Goal: Task Accomplishment & Management: Use online tool/utility

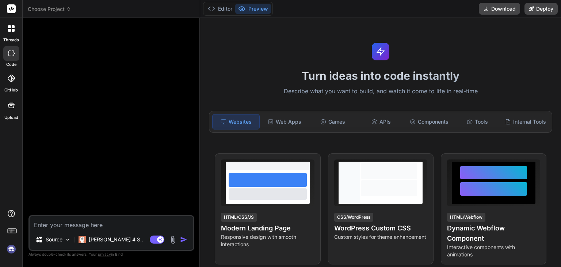
type textarea "x"
click at [66, 224] on textarea at bounding box center [112, 222] width 164 height 13
click at [55, 8] on span "Choose Project" at bounding box center [49, 8] width 43 height 7
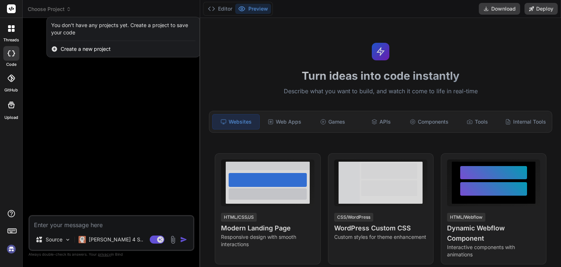
click at [91, 85] on div at bounding box center [280, 133] width 561 height 267
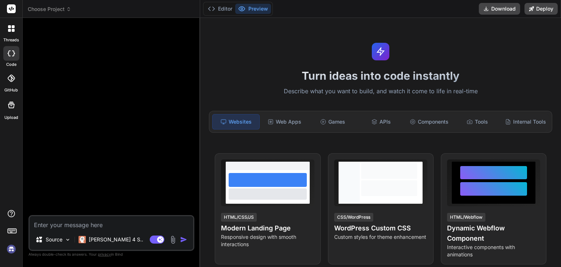
click at [77, 224] on textarea at bounding box center [112, 222] width 164 height 13
click at [95, 82] on div at bounding box center [112, 119] width 164 height 191
click at [58, 8] on span "Choose Project" at bounding box center [49, 8] width 43 height 7
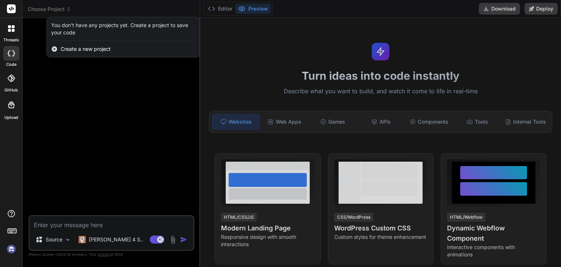
click at [111, 57] on div at bounding box center [280, 133] width 561 height 267
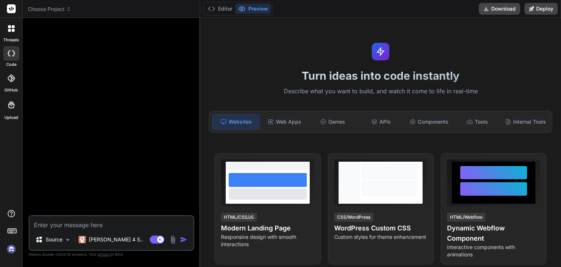
click at [102, 92] on div at bounding box center [112, 119] width 164 height 191
click at [223, 6] on button "Editor" at bounding box center [220, 9] width 30 height 10
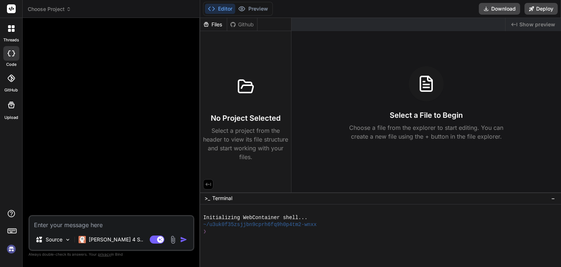
click at [71, 223] on textarea at bounding box center [112, 222] width 164 height 13
type textarea "x"
type textarea "I"
type textarea "x"
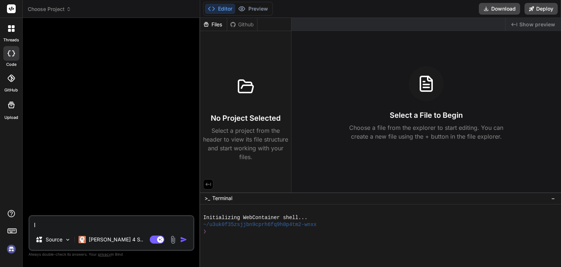
type textarea "I"
type textarea "x"
type textarea "I n"
type textarea "x"
type textarea "I ne"
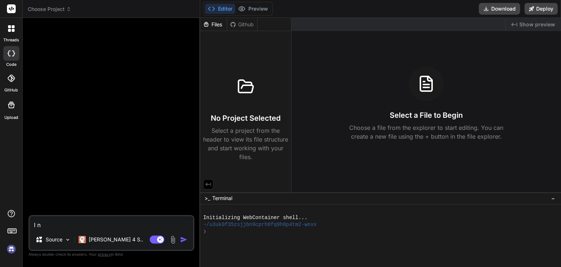
type textarea "x"
type textarea "I nee"
type textarea "x"
type textarea "I need"
type textarea "x"
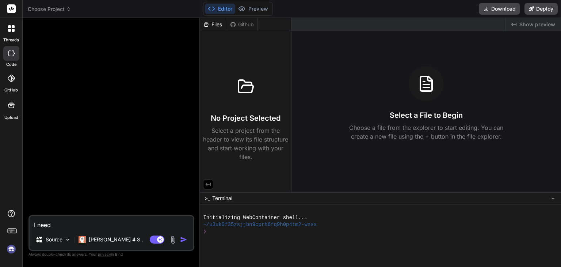
type textarea "I need"
type textarea "x"
type textarea "I need a"
type textarea "x"
type textarea "I need an"
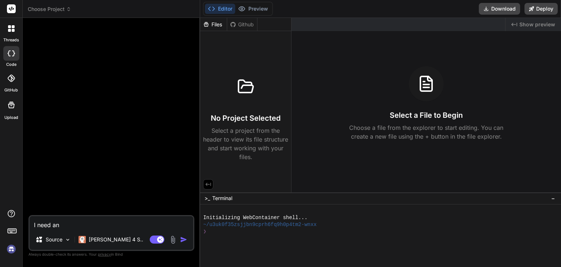
type textarea "x"
type textarea "I need an"
type textarea "x"
type textarea "I need an A"
type textarea "x"
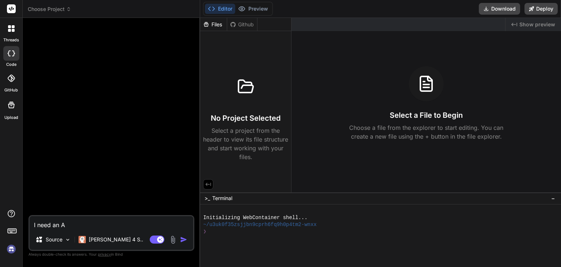
type textarea "I need an Ai"
type textarea "x"
type textarea "I need an Ai"
type textarea "x"
type textarea "I need an Ai m"
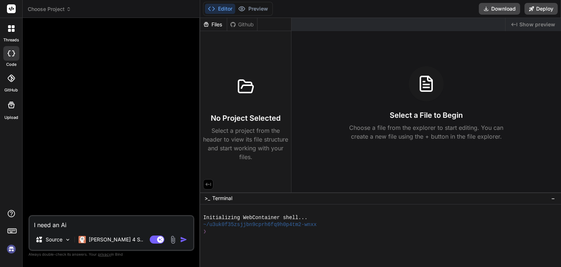
type textarea "x"
type textarea "I need an Ai mo"
type textarea "x"
type textarea "I need an Ai mod"
type textarea "x"
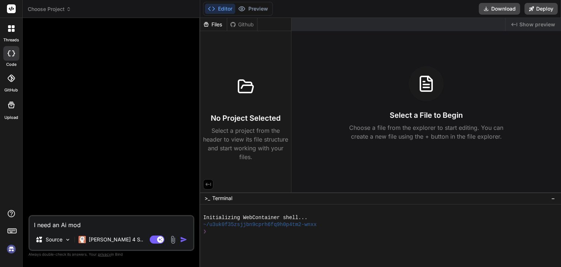
type textarea "I need an Ai mode"
type textarea "x"
type textarea "I need an Ai model"
type textarea "x"
type textarea "I need an Ai model"
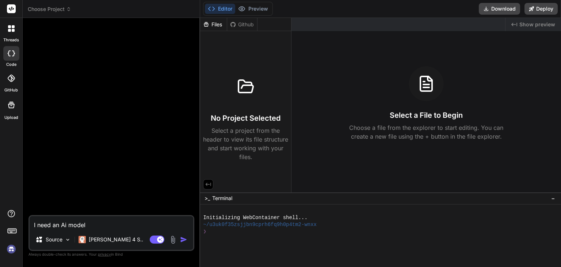
type textarea "x"
type textarea "I need an Ai model t"
type textarea "x"
type textarea "I need an Ai model th"
type textarea "x"
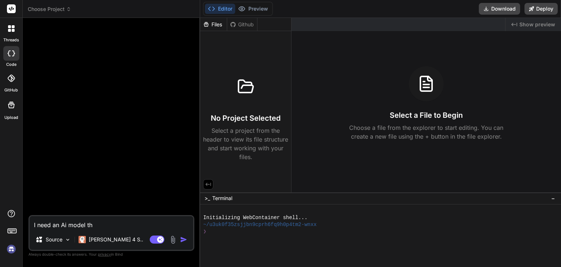
type textarea "I need an Ai model tha"
type textarea "x"
type textarea "I need an Ai model that"
type textarea "x"
type textarea "I need an Ai model that"
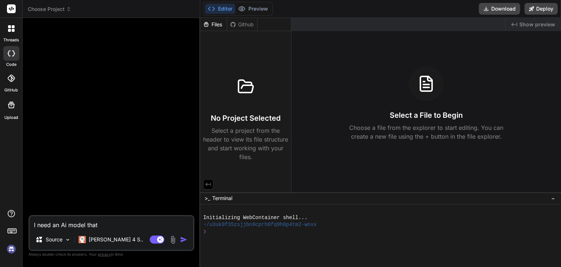
type textarea "x"
type textarea "I need an Ai model that i"
type textarea "x"
type textarea "I need an Ai model that is"
type textarea "x"
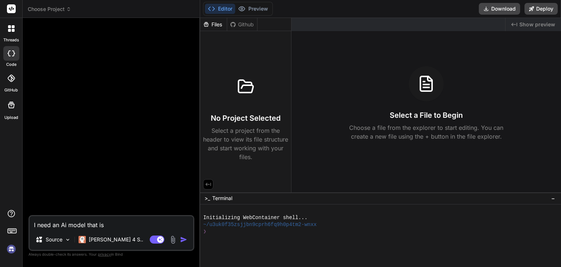
type textarea "I need an Ai model that is"
type textarea "x"
type textarea "I need an Ai model that is i"
type textarea "x"
type textarea "I need an Ai model that is in"
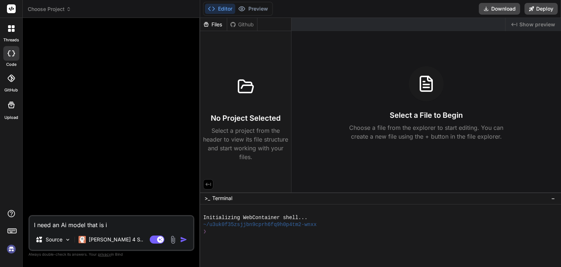
type textarea "x"
type textarea "I need an Ai model that is int"
type textarea "x"
type textarea "I need an Ai model that is inte"
type textarea "x"
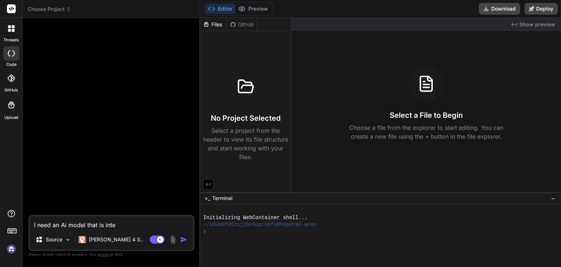
type textarea "I need an Ai model that is integ"
type textarea "x"
type textarea "I need an Ai model that is integr"
type textarea "x"
type textarea "I need an Ai model that is integra"
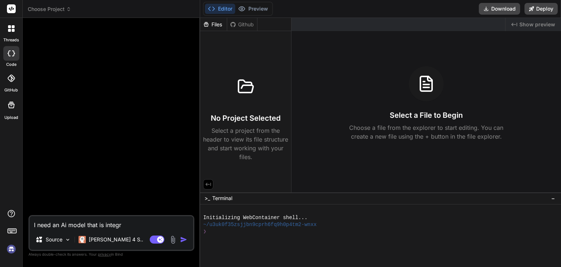
type textarea "x"
type textarea "I need an Ai model that is integrae"
type textarea "x"
type textarea "I need an Ai model that is integra"
type textarea "x"
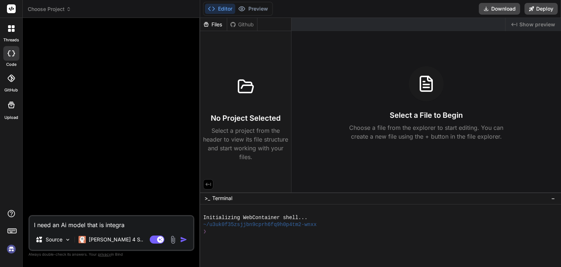
type textarea "I need an Ai model that is integrat"
type textarea "x"
type textarea "I need an Ai model that is integrate"
type textarea "x"
type textarea "I need an Ai model that is integrated"
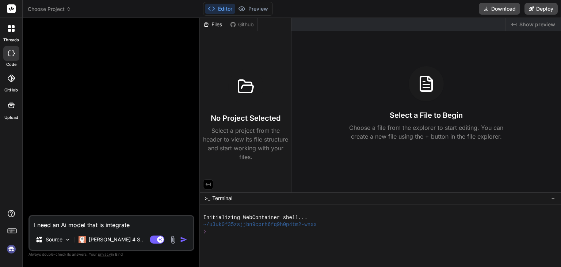
type textarea "x"
type textarea "I need an Ai model that is integrated"
type textarea "x"
type textarea "I need an Ai model that is integrated w"
type textarea "x"
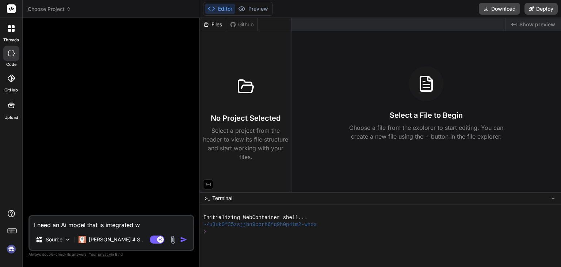
type textarea "I need an Ai model that is integrated wi"
type textarea "x"
type textarea "I need an Ai model that is integrated wit"
type textarea "x"
type textarea "I need an Ai model that is integrated with"
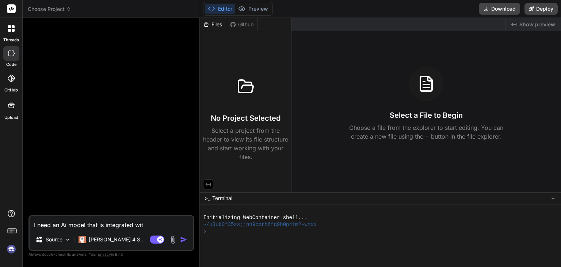
type textarea "x"
type textarea "I need an Ai model that is integrated with"
type textarea "x"
type textarea "I need an Ai model that is integrated with w"
type textarea "x"
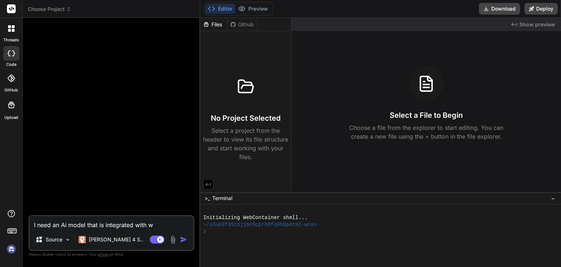
type textarea "I need an Ai model that is integrated with we"
type textarea "x"
type textarea "I need an Ai model that is integrated with web"
type textarea "x"
type textarea "I need an Ai model that is integrated with webs"
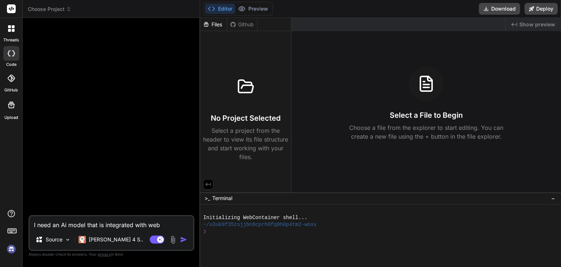
type textarea "x"
type textarea "I need an Ai model that is integrated with websi"
type textarea "x"
type textarea "I need an Ai model that is integrated with websit"
type textarea "x"
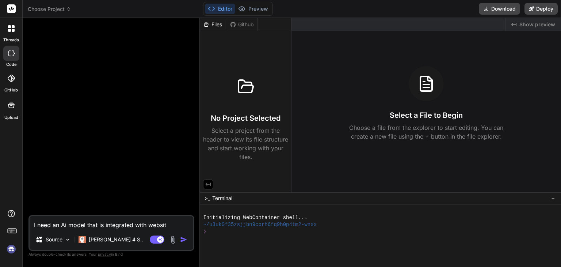
type textarea "I need an Ai model that is integrated with website"
type textarea "x"
type textarea "I need an Ai model that is integrated with website."
type textarea "x"
type textarea "I need an Ai model that is integrated with website."
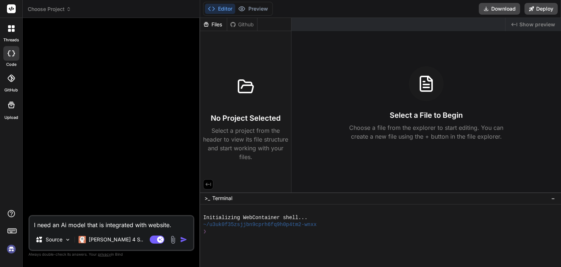
type textarea "x"
type textarea "I need an Ai model that is integrated with website. T"
type textarea "x"
type textarea "I need an Ai model that is integrated with website. Th"
type textarea "x"
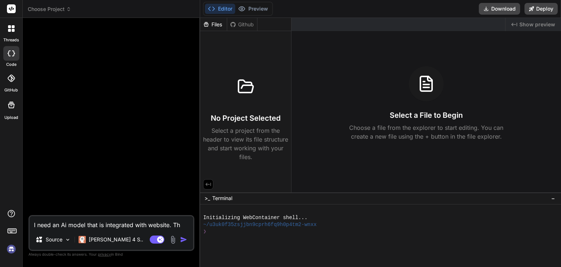
type textarea "I need an Ai model that is integrated with website. The"
type textarea "x"
type textarea "I need an Ai model that is integrated with website. The"
type textarea "x"
type textarea "I need an Ai model that is integrated with website. The t"
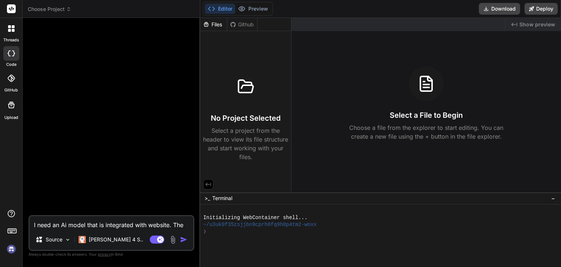
type textarea "x"
type textarea "I need an Ai model that is integrated with website. The to"
type textarea "x"
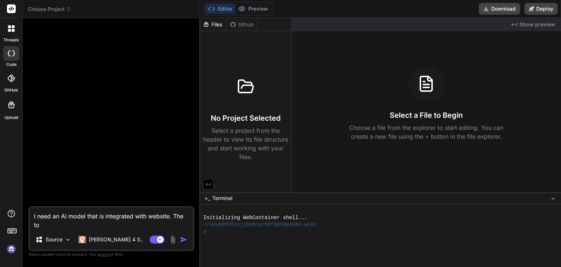
type textarea "I need an Ai model that is integrated with website. The top"
type textarea "x"
type textarea "I need an Ai model that is integrated with website. The topi"
type textarea "x"
type textarea "I need an Ai model that is integrated with website. The topic"
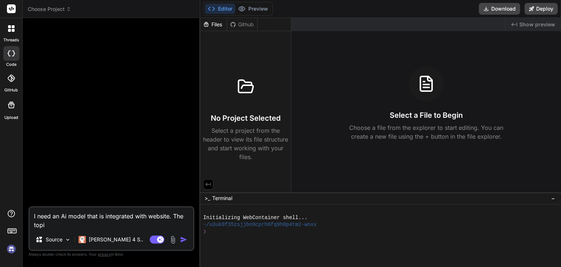
type textarea "x"
type textarea "I need an Ai model that is integrated with website. The topic"
type textarea "x"
type textarea "I need an Ai model that is integrated with website. The topic i"
type textarea "x"
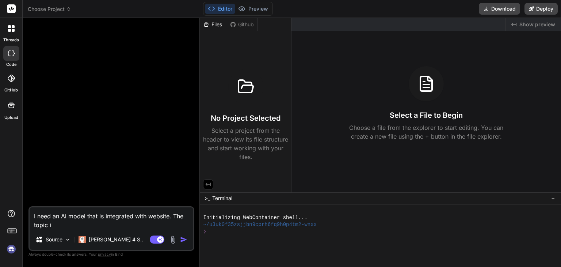
type textarea "I need an Ai model that is integrated with website. The topic is"
type textarea "x"
type textarea "I need an Ai model that is integrated with website. The topic is"
type textarea "x"
type textarea "I need an Ai model that is integrated with website. The topic is G"
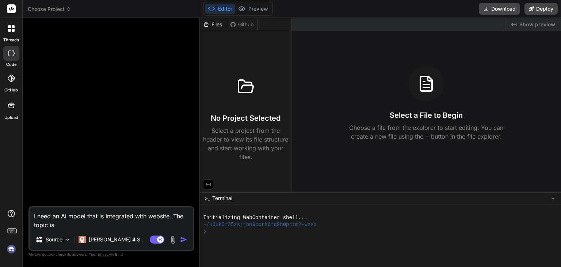
type textarea "x"
type textarea "I need an Ai model that is integrated with website. The topic is Gl"
type textarea "x"
type textarea "I need an Ai model that is integrated with website. The topic is Glo"
type textarea "x"
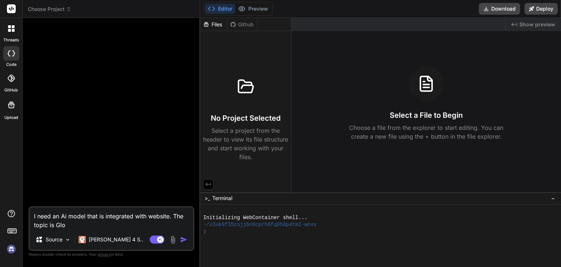
type textarea "I need an Ai model that is integrated with website. The topic is Glof"
type textarea "x"
type textarea "I need an Ai model that is integrated with website. The topic is Glof."
type textarea "x"
type textarea "I need an Ai model that is integrated with website. The topic is Glof."
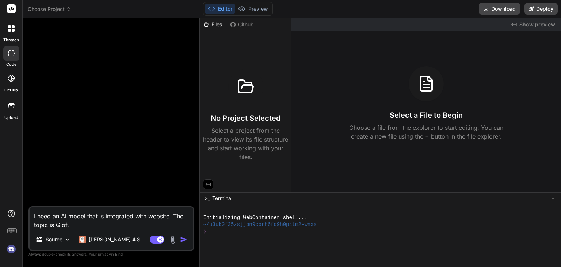
type textarea "x"
type textarea "I need an Ai model that is integrated with website. The topic is Glof. h"
type textarea "x"
type textarea "I need an Ai model that is integrated with website. The topic is Glof. hi"
type textarea "x"
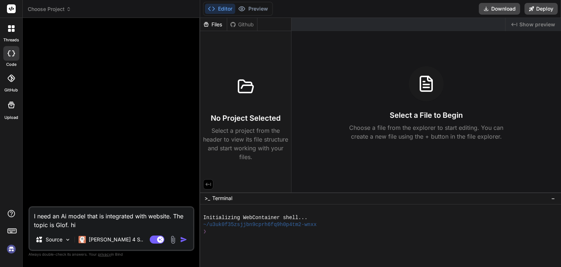
type textarea "I need an Ai model that is integrated with website. The topic is Glof. hig"
type textarea "x"
type textarea "I need an Ai model that is integrated with website. The topic is Glof. high"
type textarea "x"
type textarea "I need an Ai model that is integrated with website. The topic is Glof. hight"
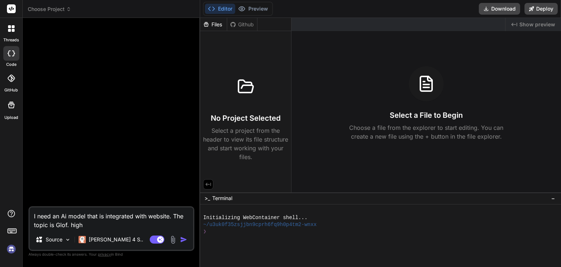
type textarea "x"
type textarea "I need an Ai model that is integrated with website. The topic is Glof. high"
type textarea "x"
type textarea "I need an Ai model that is integrated with website. The topic is Glof. highl"
type textarea "x"
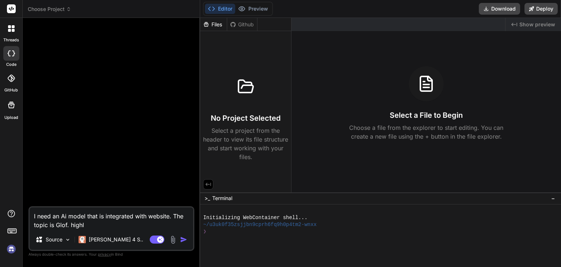
type textarea "I need an Ai model that is integrated with website. The topic is Glof. [GEOGRAP…"
type textarea "x"
type textarea "I need an Ai model that is integrated with website. The topic is Glof. highlig"
type textarea "x"
type textarea "I need an Ai model that is integrated with website. The topic is Glof. highligh"
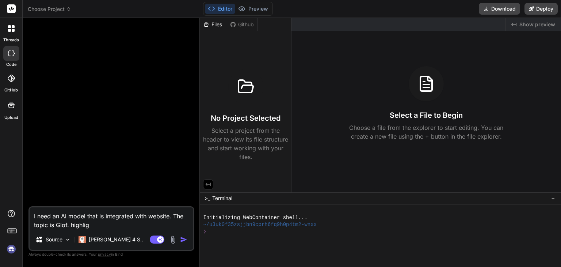
type textarea "x"
type textarea "I need an Ai model that is integrated with website. The topic is Glof. highlight"
type textarea "x"
type textarea "I need an Ai model that is integrated with website. The topic is Glof. highligh…"
type textarea "x"
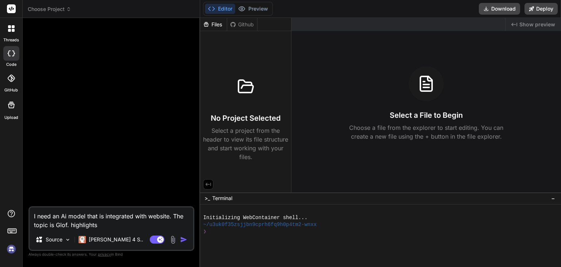
type textarea "I need an Ai model that is integrated with website. The topic is Glof. highligh…"
type textarea "x"
type textarea "I need an Ai model that is integrated with website. The topic is Glof. highligh…"
type textarea "x"
type textarea "I need an Ai model that is integrated with website. The topic is Glof. highlight"
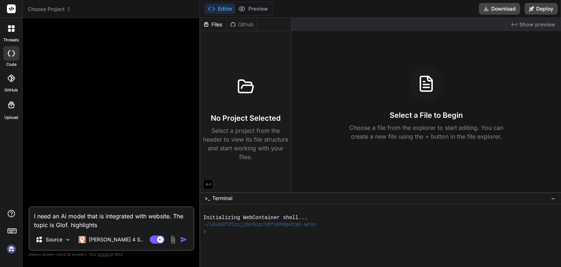
type textarea "x"
type textarea "I need an Ai model that is integrated with website. The topic is Glof. highligh"
type textarea "x"
type textarea "I need an Ai model that is integrated with website. The topic is Glof. highlig"
type textarea "x"
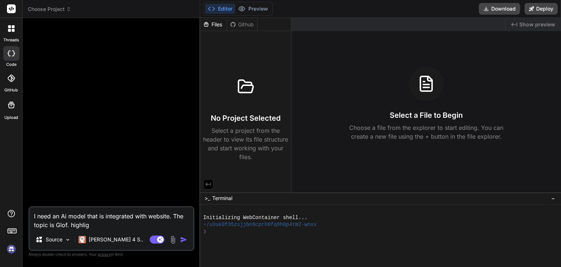
type textarea "I need an Ai model that is integrated with website. The topic is Glof. [GEOGRAP…"
type textarea "x"
type textarea "I need an Ai model that is integrated with website. The topic is Glof. highl"
type textarea "x"
type textarea "I need an Ai model that is integrated with website. The topic is Glof. high"
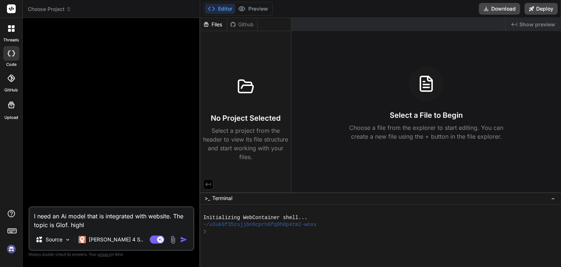
type textarea "x"
type textarea "I need an Ai model that is integrated with website. The topic is Glof. hig"
type textarea "x"
type textarea "I need an Ai model that is integrated with website. The topic is Glof. hi"
type textarea "x"
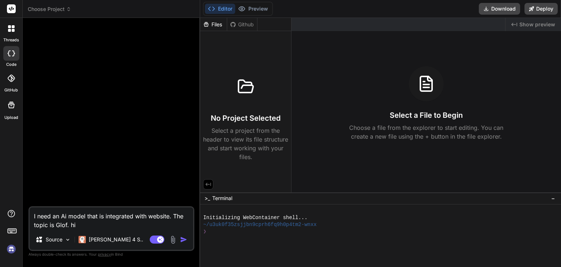
type textarea "I need an Ai model that is integrated with website. The topic is Glof. h"
type textarea "x"
type textarea "I need an Ai model that is integrated with website. The topic is Glof."
type textarea "x"
type textarea "I need an Ai model that is integrated with website. The topic is Glof. I"
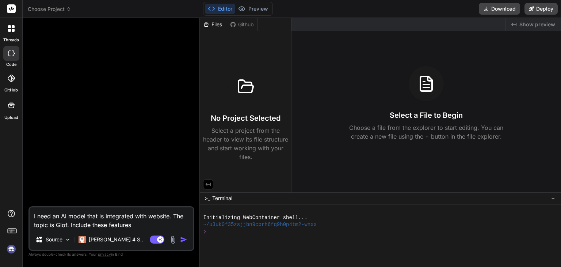
click at [142, 225] on textarea "I need an Ai model that is integrated with website. The topic is Glof. Include …" at bounding box center [112, 218] width 164 height 22
paste textarea "Highlights • Future Glacial Lake Outburst Flood (GLOF) hazard of the largest an…"
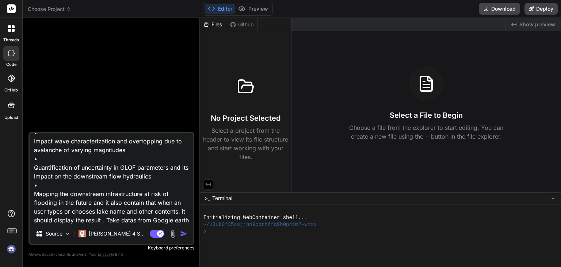
scroll to position [70, 0]
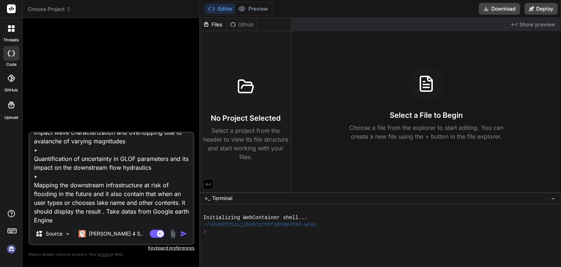
click at [183, 235] on img "button" at bounding box center [183, 233] width 7 height 7
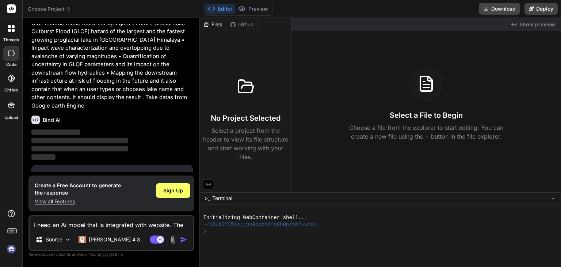
scroll to position [53, 0]
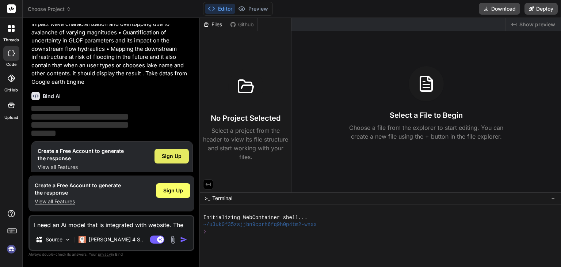
click at [172, 152] on span "Sign Up" at bounding box center [172, 155] width 20 height 7
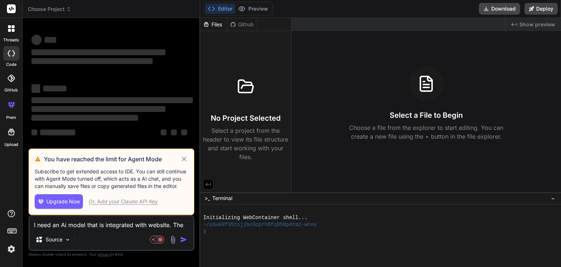
scroll to position [0, 0]
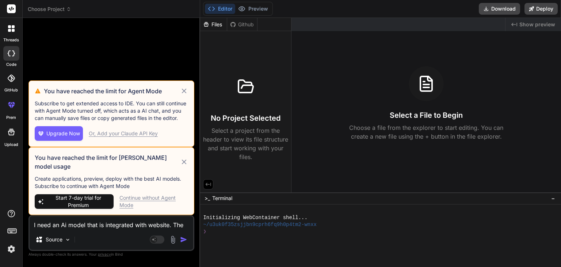
click at [183, 93] on icon at bounding box center [183, 90] width 5 height 5
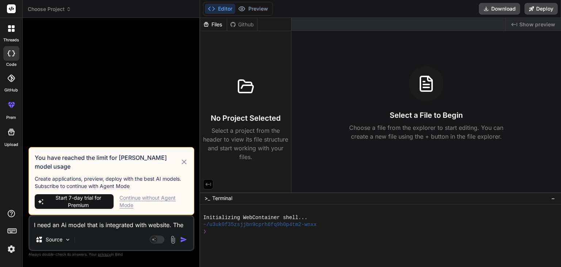
click at [183, 101] on div at bounding box center [112, 85] width 164 height 123
click at [178, 99] on div at bounding box center [112, 85] width 164 height 123
drag, startPoint x: 178, startPoint y: 99, endPoint x: 178, endPoint y: 95, distance: 3.7
click at [177, 95] on div at bounding box center [112, 85] width 164 height 123
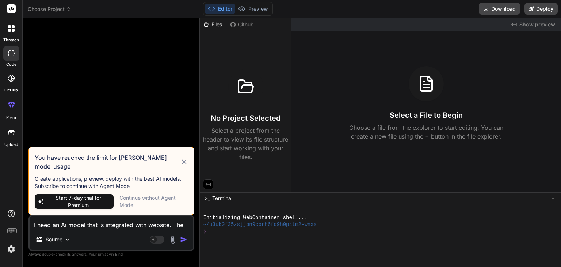
click at [196, 95] on div "Bind AI Web Search Created with Pixso. Code Generator You have reached the limi…" at bounding box center [111, 142] width 177 height 248
click at [199, 96] on div at bounding box center [199, 142] width 1 height 249
click at [198, 96] on div "Bind AI Web Search Created with Pixso. Code Generator You have reached the limi…" at bounding box center [111, 142] width 177 height 248
click at [197, 96] on div "Bind AI Web Search Created with Pixso. Code Generator You have reached the limi…" at bounding box center [111, 142] width 177 height 248
drag, startPoint x: 197, startPoint y: 96, endPoint x: 203, endPoint y: 98, distance: 5.9
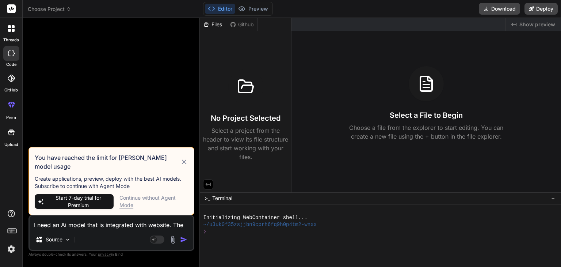
click at [197, 96] on div "Bind AI Web Search Created with Pixso. Code Generator You have reached the limi…" at bounding box center [111, 142] width 177 height 248
click at [204, 98] on div "No Project Selected Select a project from the header to view its file structure…" at bounding box center [245, 115] width 85 height 92
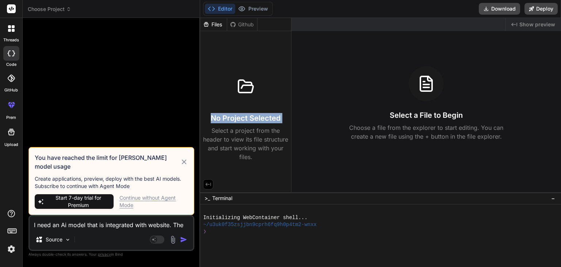
click at [204, 98] on div "No Project Selected Select a project from the header to view its file structure…" at bounding box center [245, 115] width 85 height 92
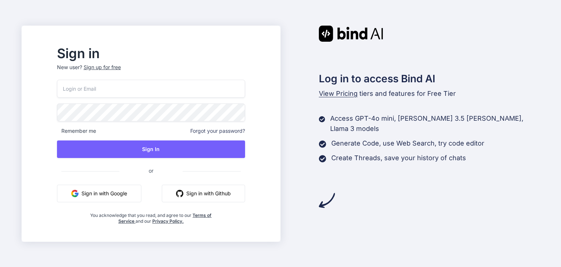
click at [141, 194] on button "Sign in with Google" at bounding box center [99, 193] width 84 height 18
click at [132, 192] on button "Sign in with Google" at bounding box center [99, 193] width 84 height 18
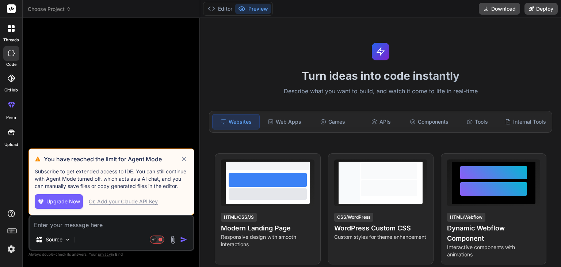
click at [181, 160] on icon at bounding box center [184, 158] width 8 height 9
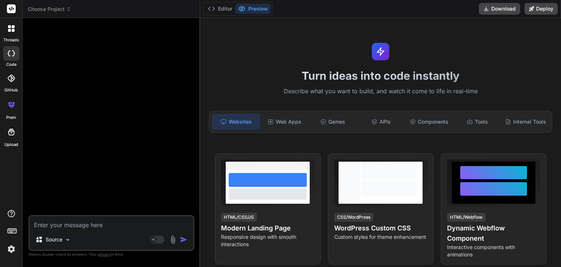
click at [47, 6] on span "Choose Project" at bounding box center [49, 8] width 43 height 7
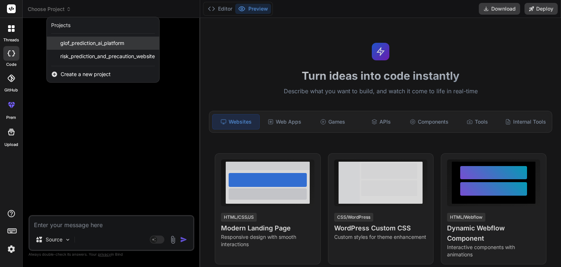
click at [73, 39] on span "glof_prediction_ai_platform" at bounding box center [92, 42] width 64 height 7
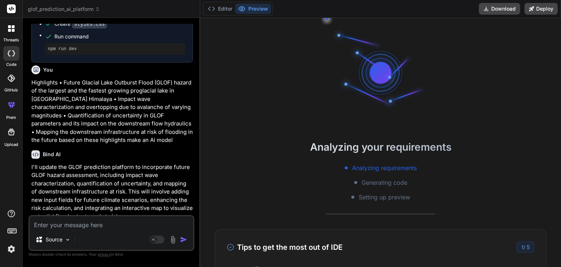
scroll to position [478, 0]
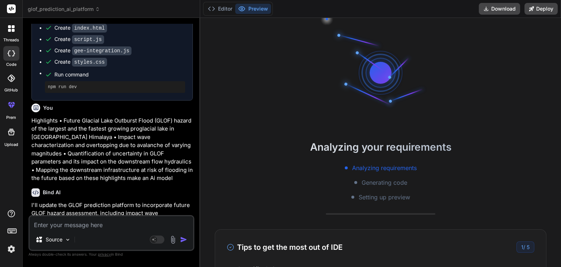
click at [293, 162] on div "Analyzing your requirements Analyzing requirements Generating code Setting up p…" at bounding box center [380, 170] width 361 height 62
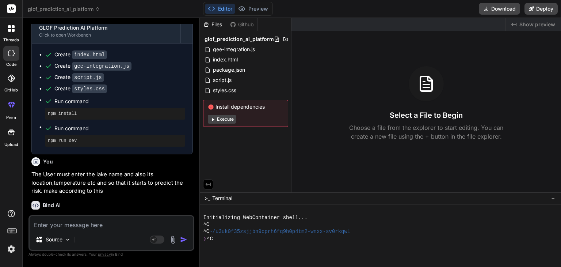
scroll to position [222, 0]
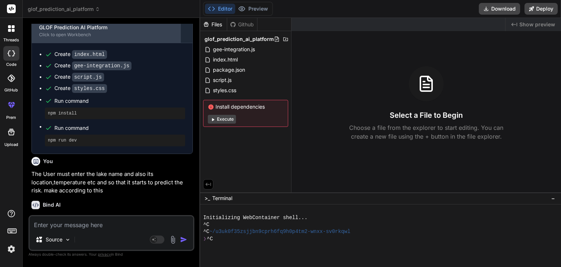
click at [61, 35] on div "Click to open Workbench" at bounding box center [106, 35] width 134 height 6
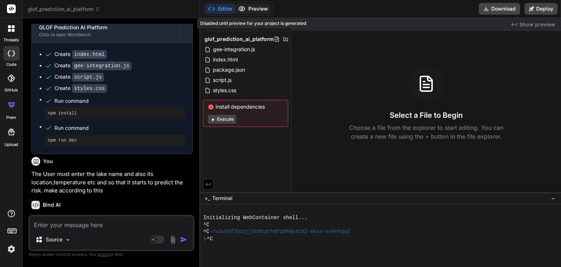
click at [249, 8] on div "Editor Preview Disabled until preview for your project is generated" at bounding box center [238, 9] width 70 height 14
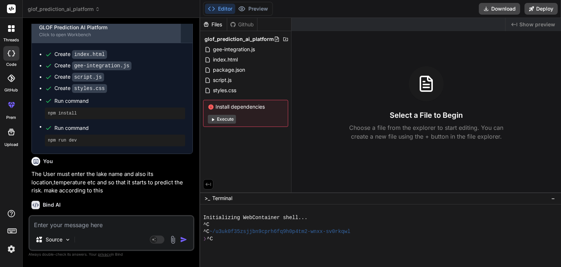
click at [126, 35] on div "Click to open Workbench" at bounding box center [106, 35] width 134 height 6
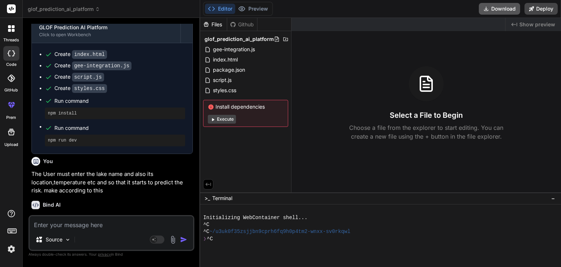
click at [504, 13] on button "Download" at bounding box center [499, 9] width 41 height 12
click at [218, 57] on span "index.html" at bounding box center [225, 59] width 26 height 9
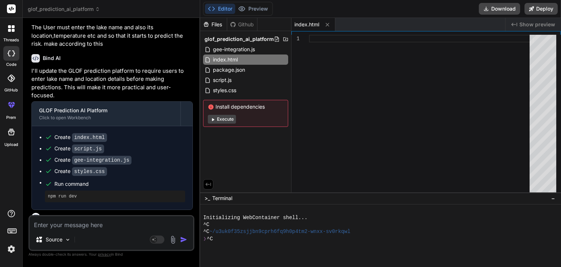
scroll to position [370, 0]
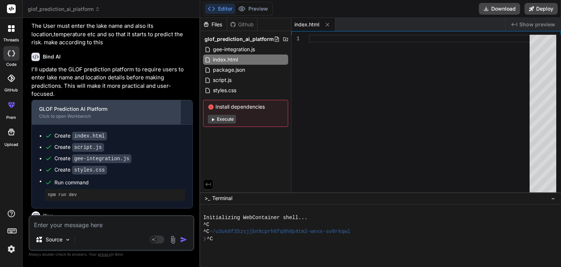
click at [104, 103] on div "GLOF Prediction AI Platform Click to open Workbench" at bounding box center [106, 112] width 149 height 24
click at [153, 105] on div "GLOF Prediction AI Platform" at bounding box center [106, 108] width 134 height 7
drag, startPoint x: 153, startPoint y: 100, endPoint x: 122, endPoint y: 108, distance: 32.3
click at [122, 113] on div "Click to open Workbench" at bounding box center [106, 116] width 134 height 6
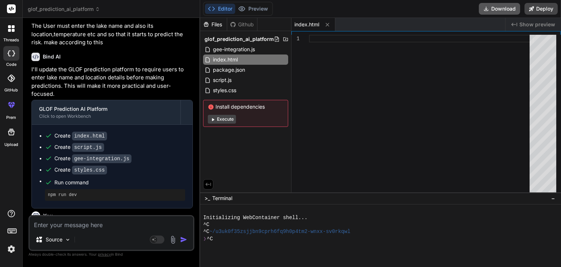
click at [494, 5] on button "Download" at bounding box center [499, 9] width 41 height 12
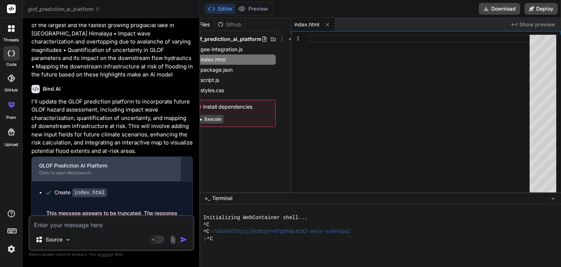
scroll to position [587, 0]
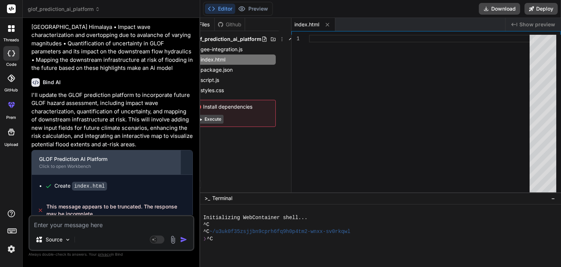
click at [77, 155] on div "GLOF Prediction AI Platform" at bounding box center [106, 158] width 134 height 7
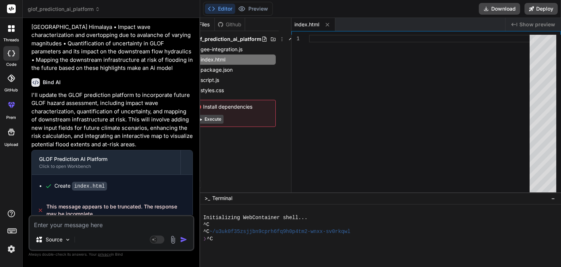
click at [104, 183] on div "Create index.html" at bounding box center [112, 186] width 161 height 22
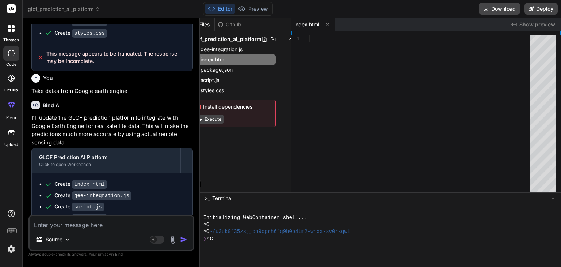
scroll to position [0, 0]
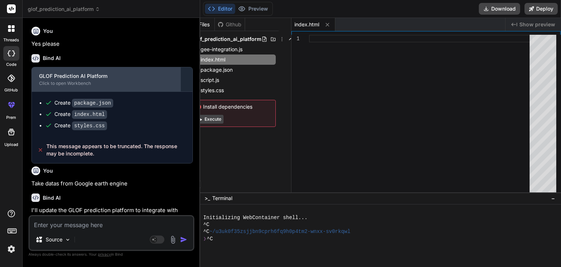
click at [123, 76] on div "GLOF Prediction AI Platform" at bounding box center [106, 75] width 134 height 7
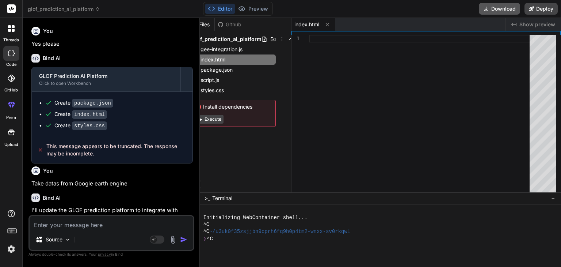
click at [483, 9] on icon at bounding box center [486, 9] width 6 height 6
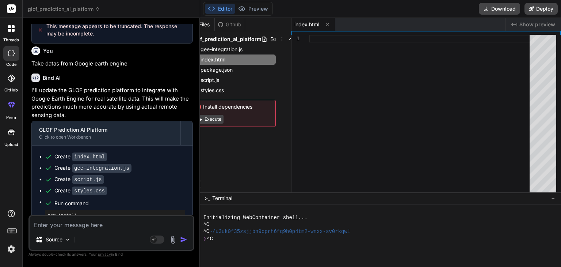
scroll to position [120, 0]
click at [74, 11] on span "glof_prediction_ai_platform" at bounding box center [64, 8] width 72 height 7
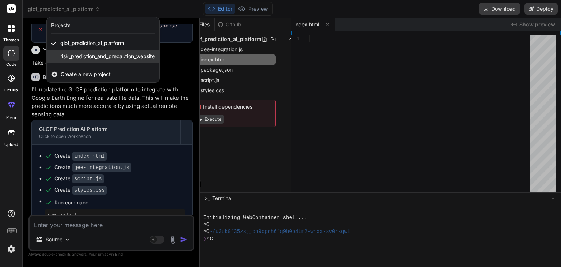
click at [83, 58] on span "risk_prediction_and_precaution_website" at bounding box center [107, 56] width 95 height 7
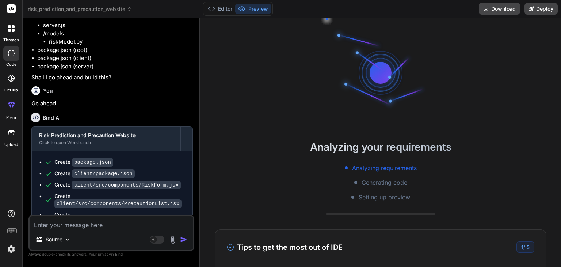
scroll to position [855, 0]
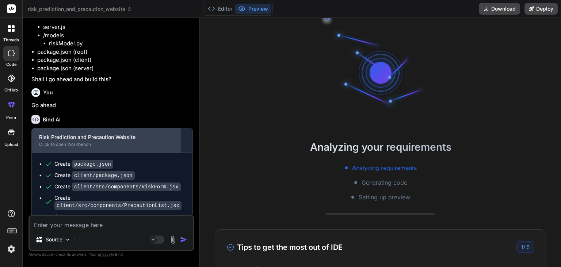
click at [150, 141] on div "Click to open Workbench" at bounding box center [106, 144] width 134 height 6
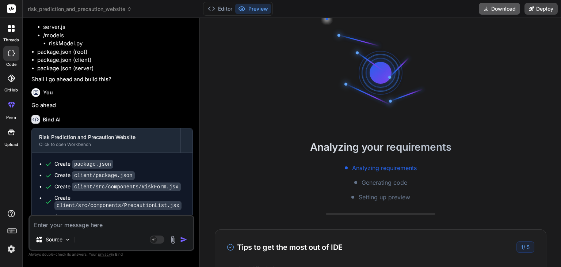
click at [493, 10] on button "Download" at bounding box center [499, 9] width 41 height 12
type textarea "x"
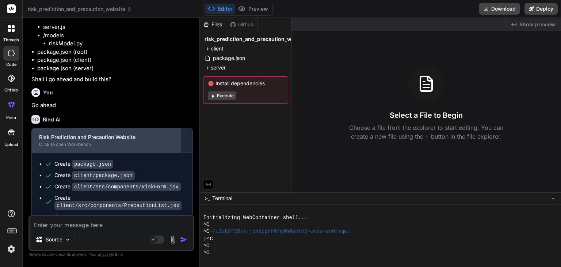
click at [66, 133] on div "Risk Prediction and Precaution Website" at bounding box center [106, 136] width 134 height 7
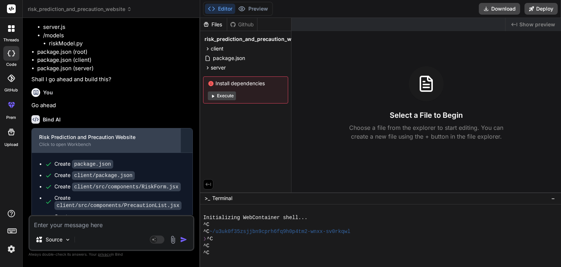
click at [66, 133] on div "Risk Prediction and Precaution Website" at bounding box center [106, 136] width 134 height 7
click at [77, 139] on div "Risk Prediction and Precaution Website Click to open Workbench" at bounding box center [106, 140] width 149 height 24
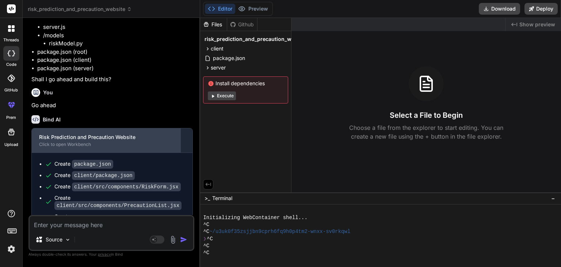
click at [77, 139] on div "Risk Prediction and Precaution Website Click to open Workbench" at bounding box center [106, 140] width 149 height 24
